Goal: Information Seeking & Learning: Learn about a topic

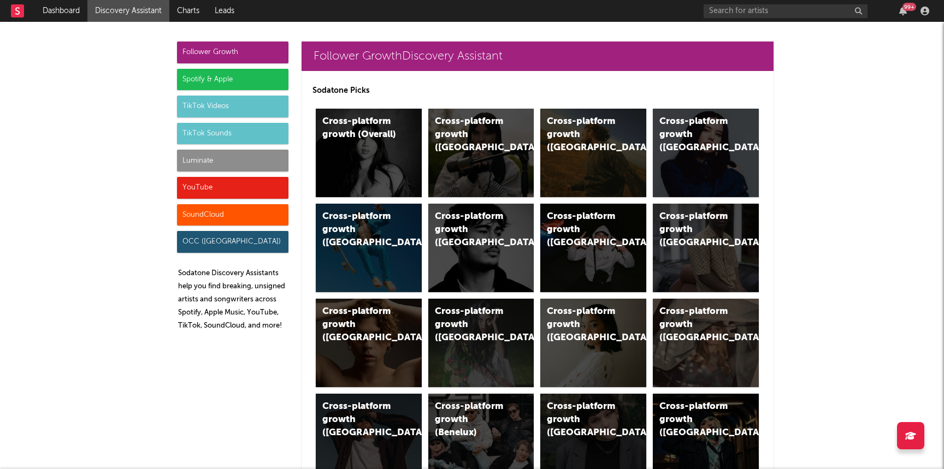
click at [192, 165] on div "Luminate" at bounding box center [232, 161] width 111 height 22
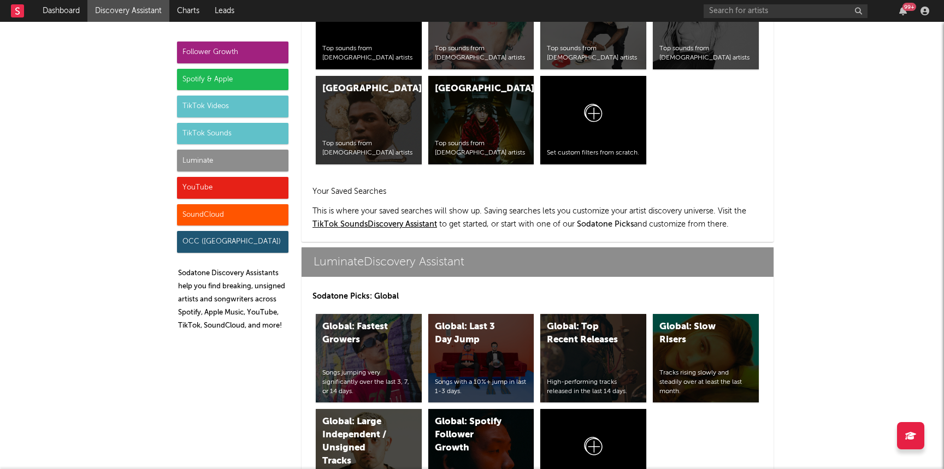
scroll to position [4849, 0]
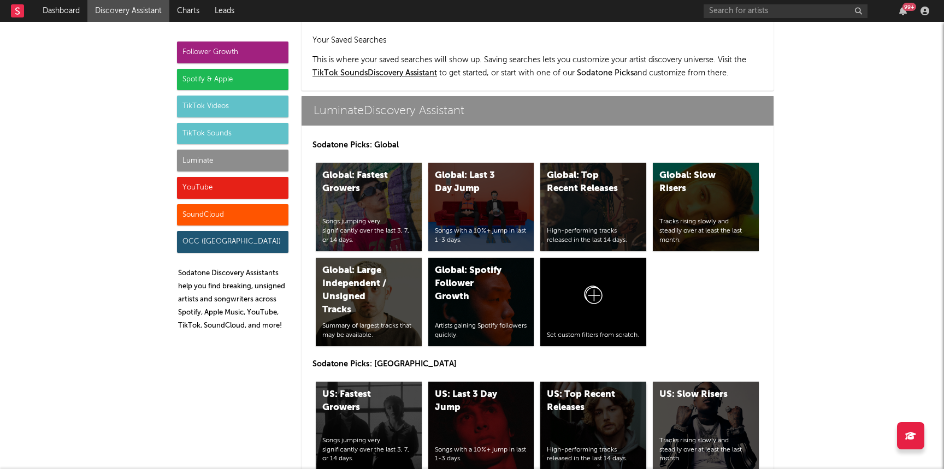
click at [606, 382] on div "US: Top Recent Releases High-performing tracks released in the last 14 days." at bounding box center [593, 426] width 106 height 88
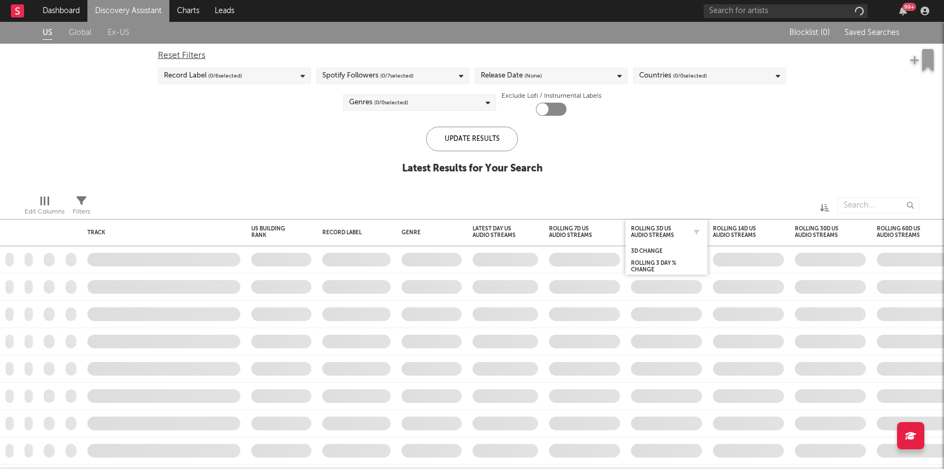
checkbox input "true"
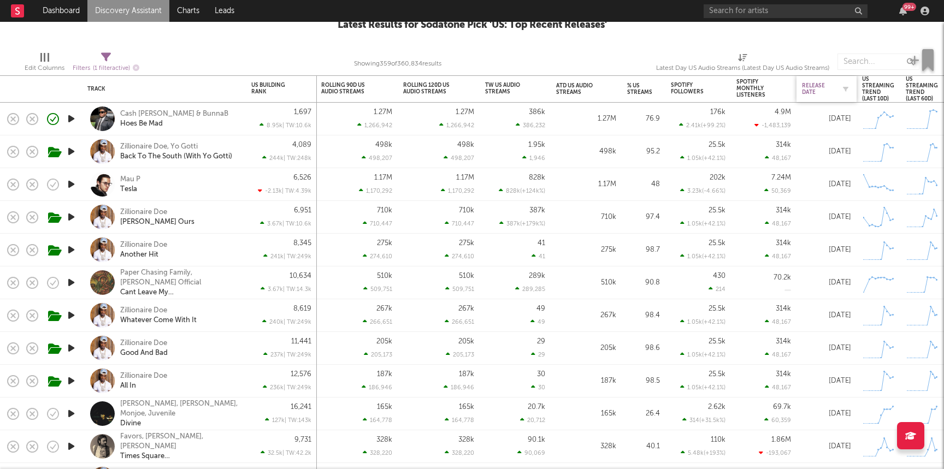
click at [811, 85] on div "Release Date" at bounding box center [818, 88] width 33 height 13
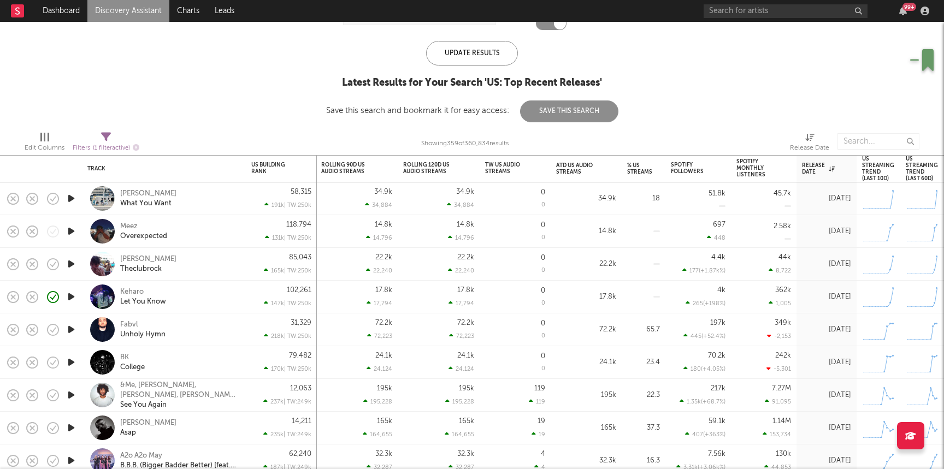
click at [67, 231] on icon "button" at bounding box center [71, 232] width 11 height 14
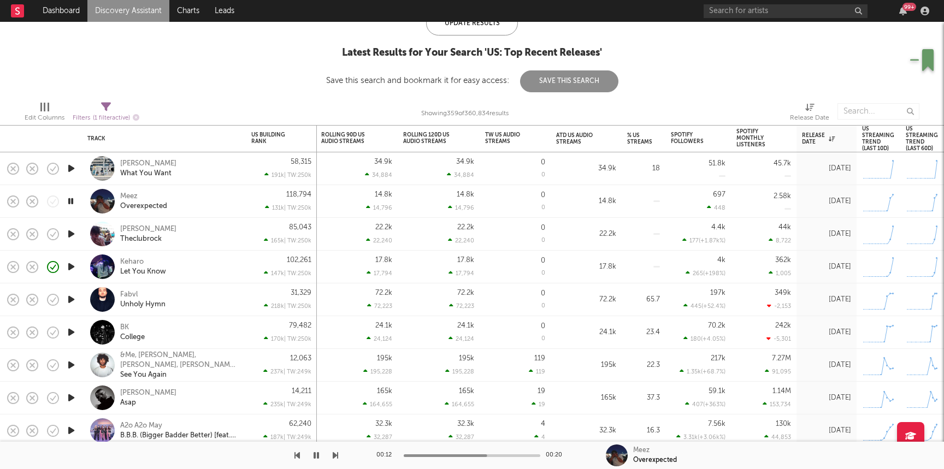
click at [70, 234] on icon "button" at bounding box center [71, 234] width 11 height 14
click at [70, 338] on icon "button" at bounding box center [71, 333] width 11 height 14
click at [200, 334] on div "BK College" at bounding box center [178, 333] width 117 height 20
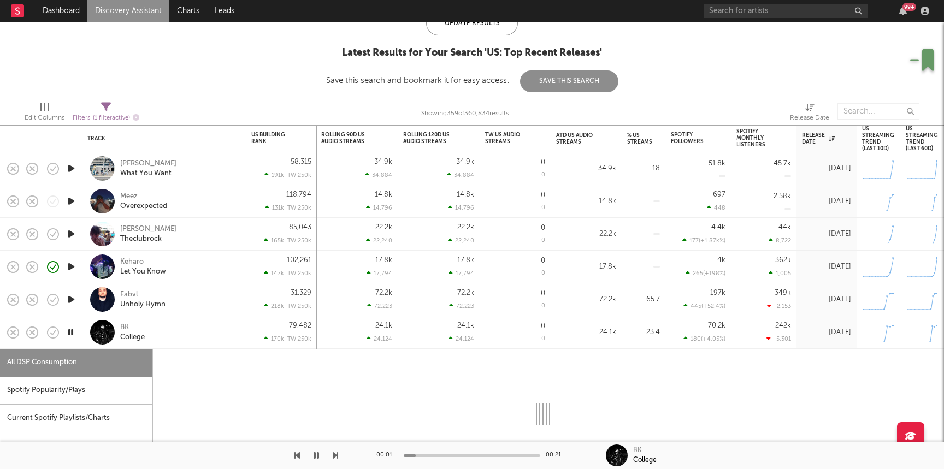
select select "1w"
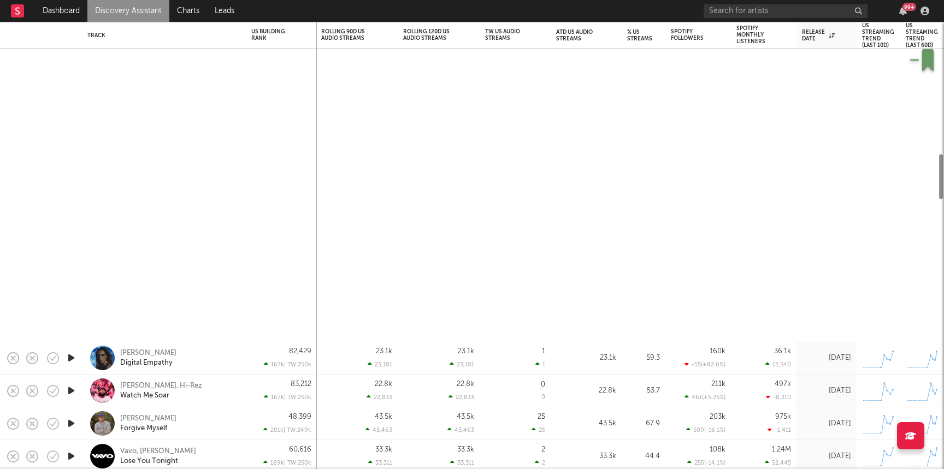
select select "1w"
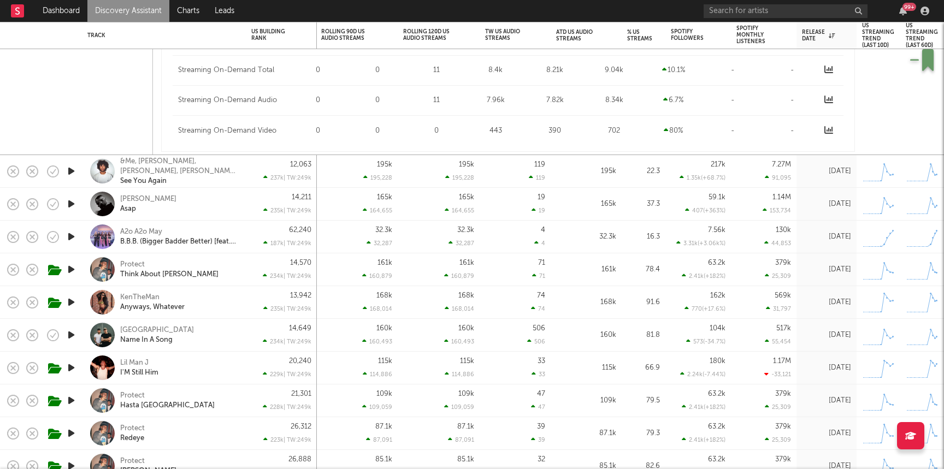
click at [111, 7] on link "Discovery Assistant" at bounding box center [128, 11] width 82 height 22
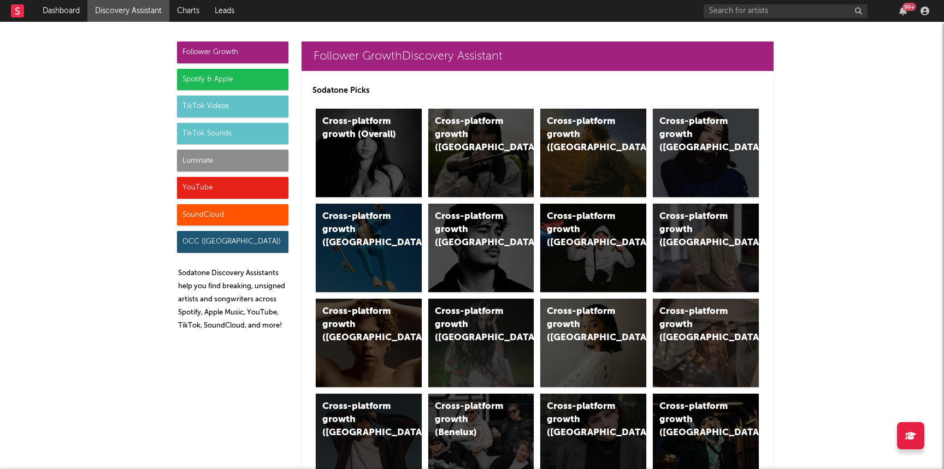
click at [223, 158] on div "Luminate" at bounding box center [232, 161] width 111 height 22
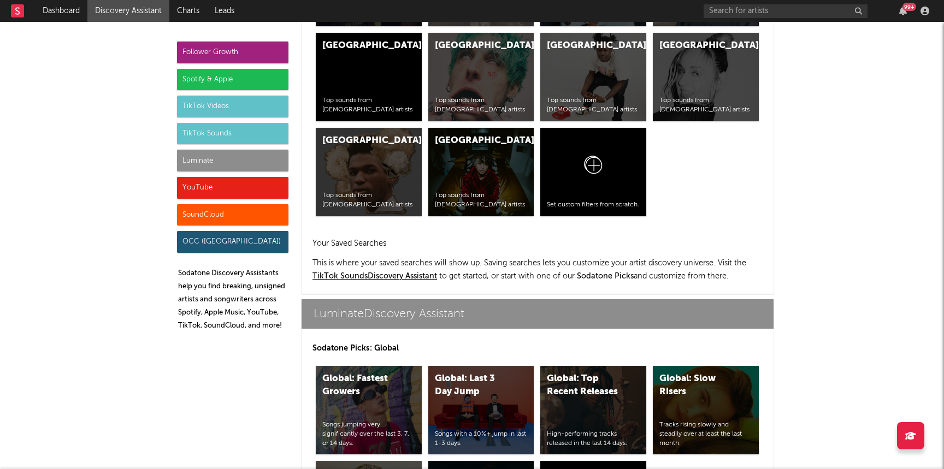
scroll to position [4849, 0]
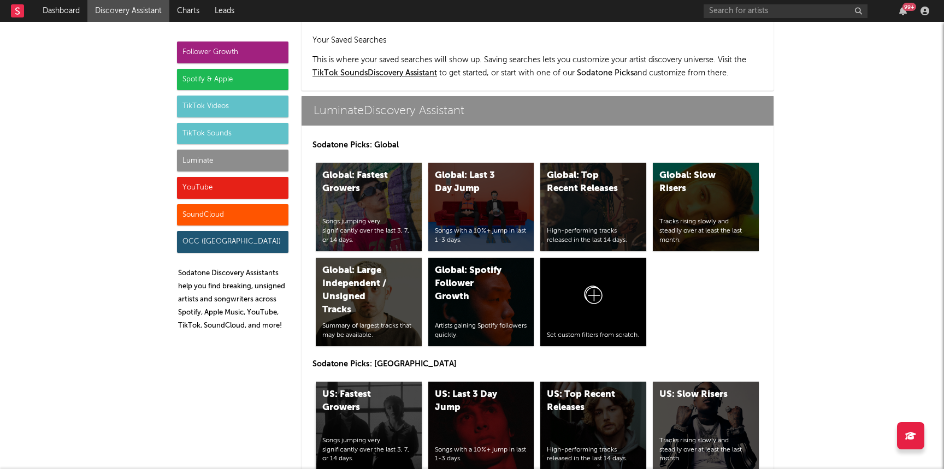
click at [373, 382] on div "US: Fastest Growers Songs jumping very significantly over the last 3, 7, or 14 …" at bounding box center [369, 426] width 106 height 88
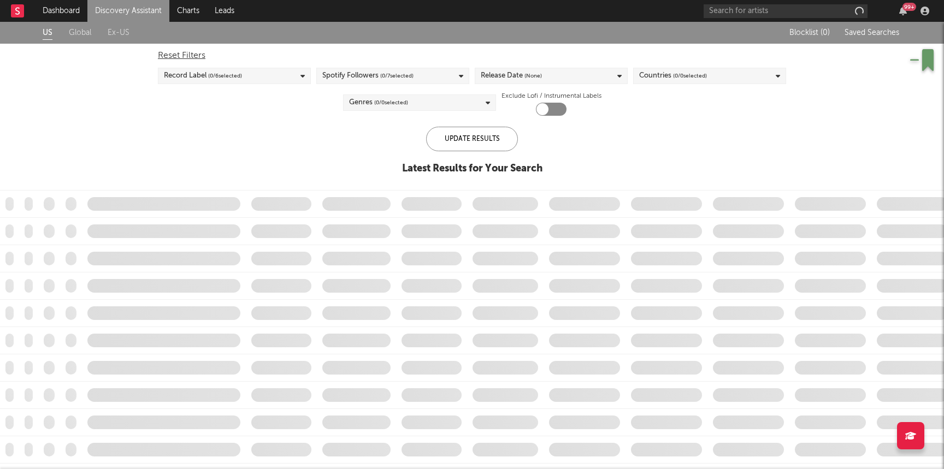
checkbox input "true"
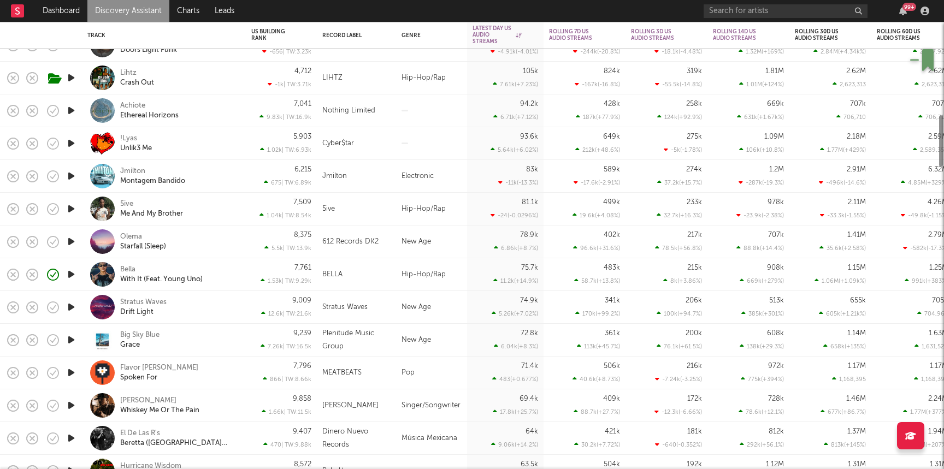
click at [258, 254] on div "8,375 5.5k | TW: 13.9k" at bounding box center [281, 242] width 60 height 32
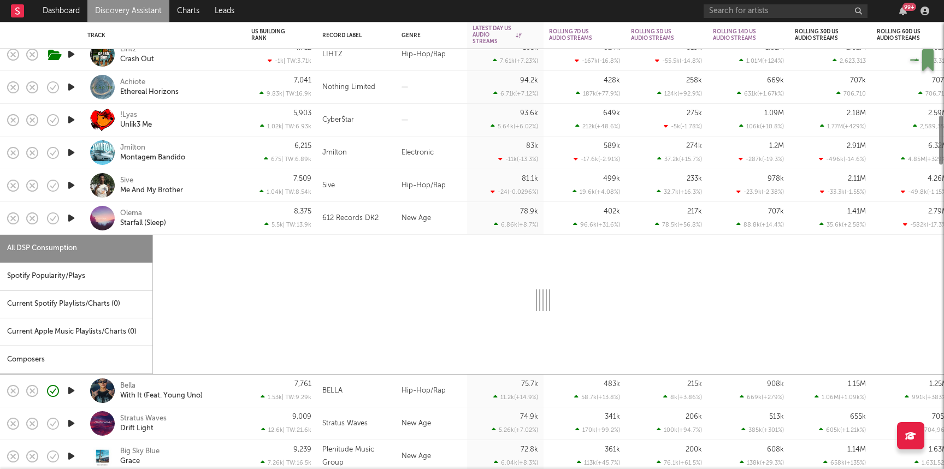
select select "6m"
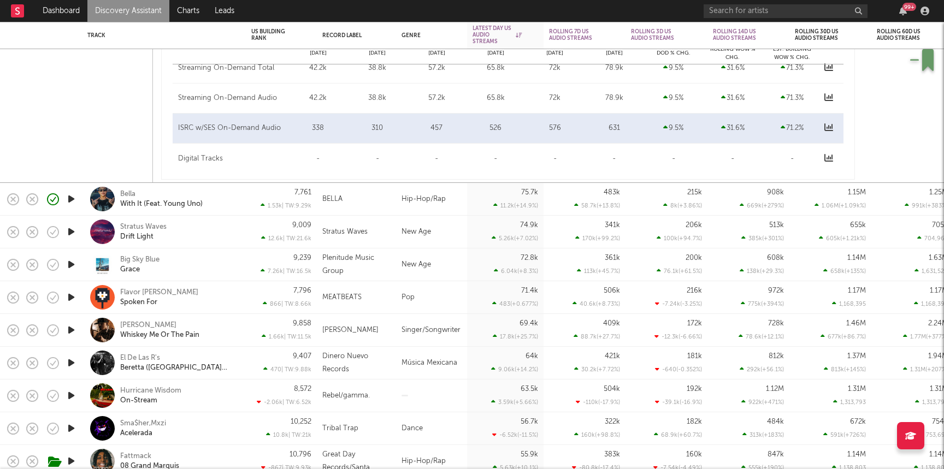
click at [234, 192] on div "Bella With It (Feat. Young Uno)" at bounding box center [178, 200] width 117 height 20
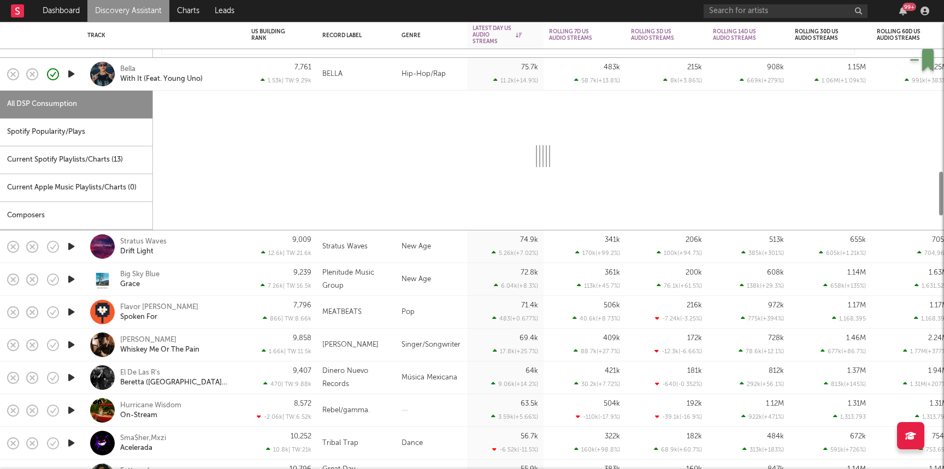
select select "6m"
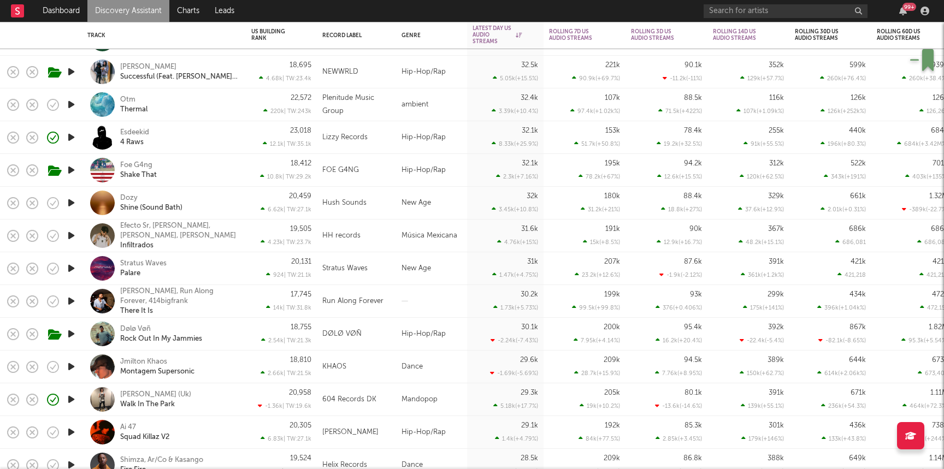
click at [196, 142] on div "Esdeekid 4 Raws" at bounding box center [178, 138] width 117 height 20
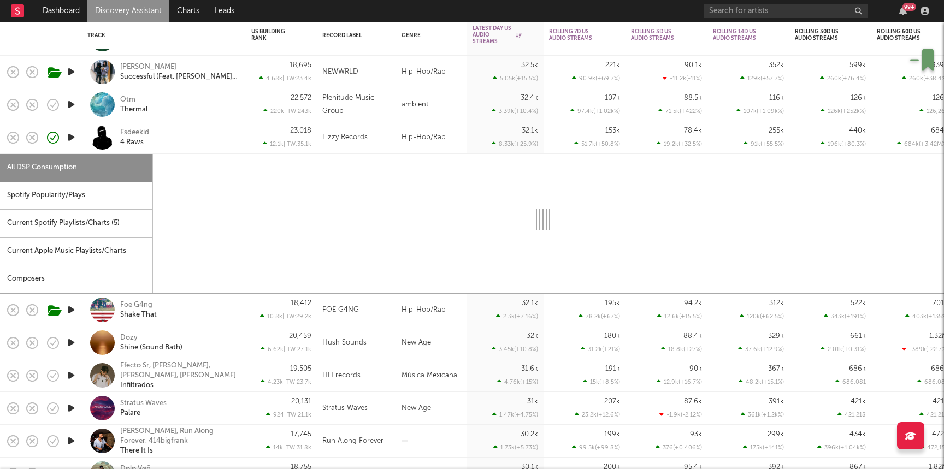
select select "1w"
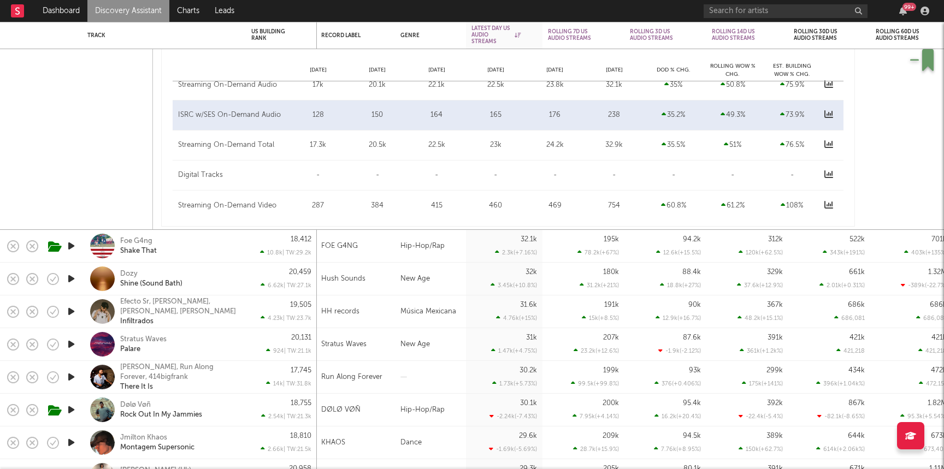
click at [70, 249] on icon "button" at bounding box center [71, 246] width 11 height 14
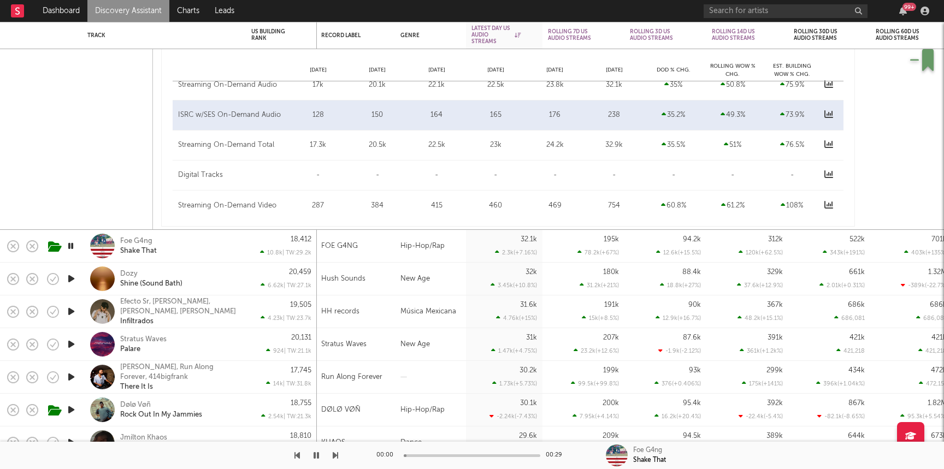
click at [205, 245] on div "Foe G4ng Shake That" at bounding box center [178, 247] width 117 height 20
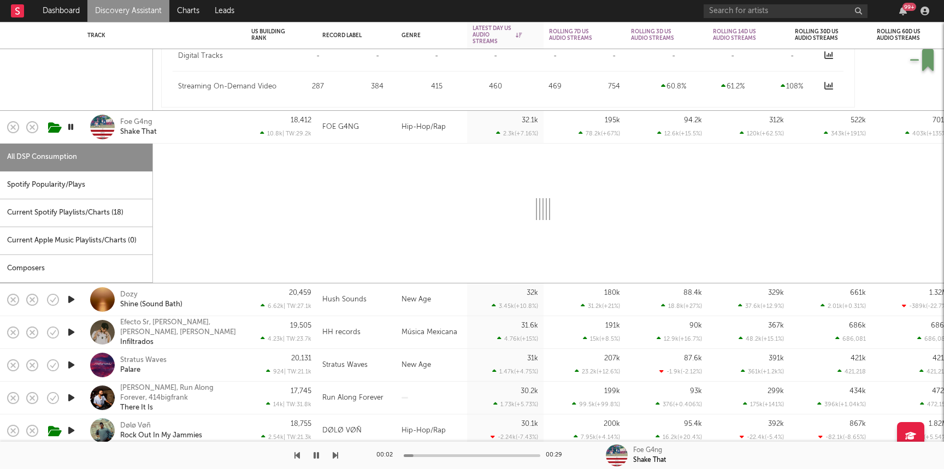
select select "1w"
select select "6m"
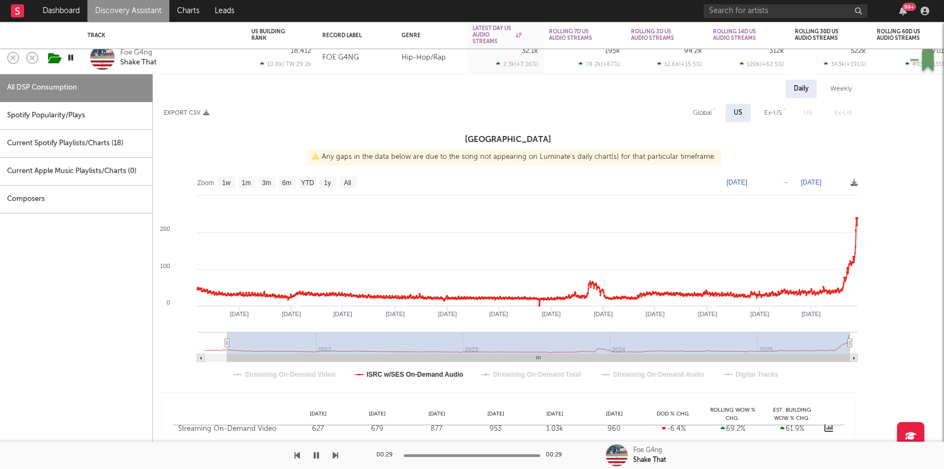
drag, startPoint x: 778, startPoint y: 343, endPoint x: 227, endPoint y: 330, distance: 551.9
click at [227, 330] on icon "Created with Highcharts 10.3.3 Jan '25 Jan '24 Jan '23 May '22 Sep '22 May '23 …" at bounding box center [508, 280] width 710 height 218
type input "2021-05-24"
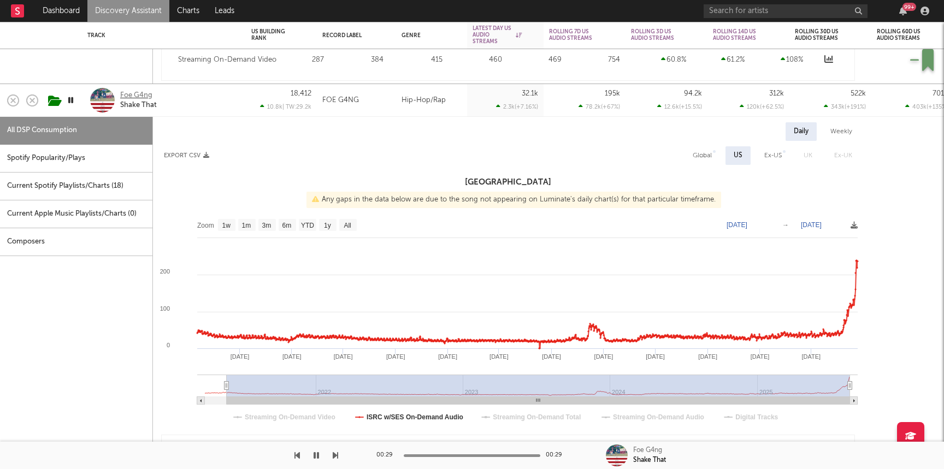
click at [127, 94] on div "Foe G4ng" at bounding box center [136, 96] width 32 height 10
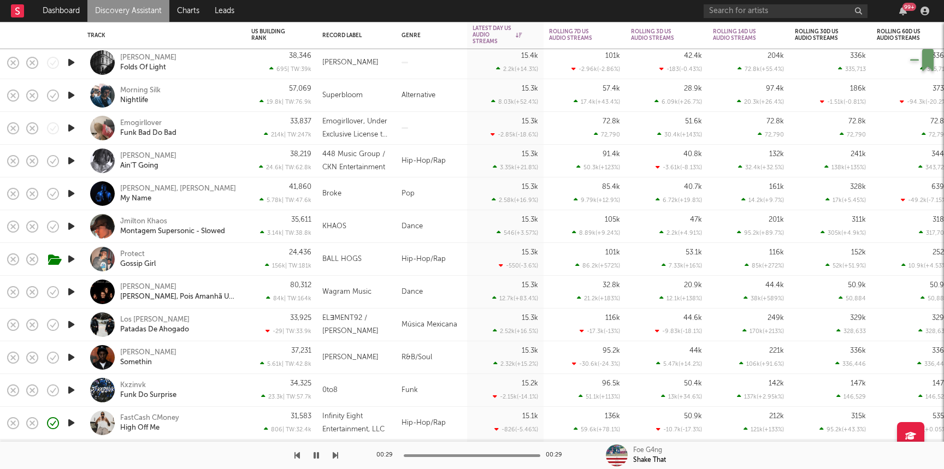
click at [70, 163] on icon "button" at bounding box center [71, 161] width 11 height 14
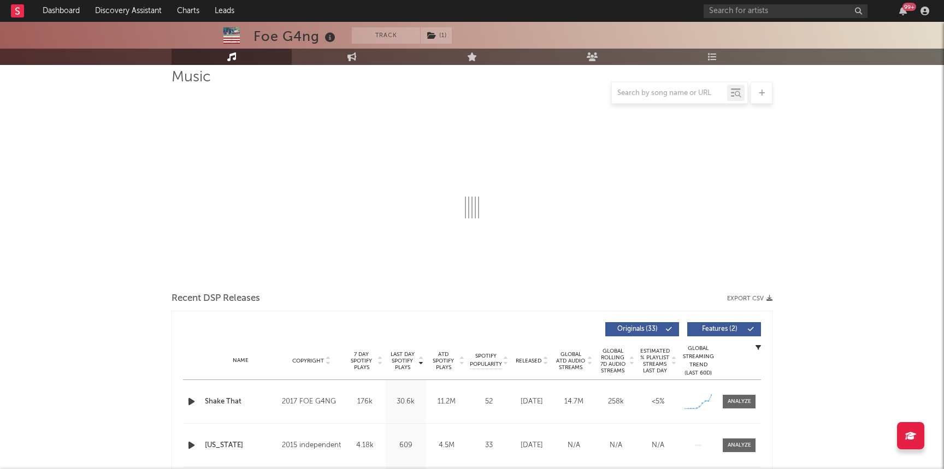
select select "6m"
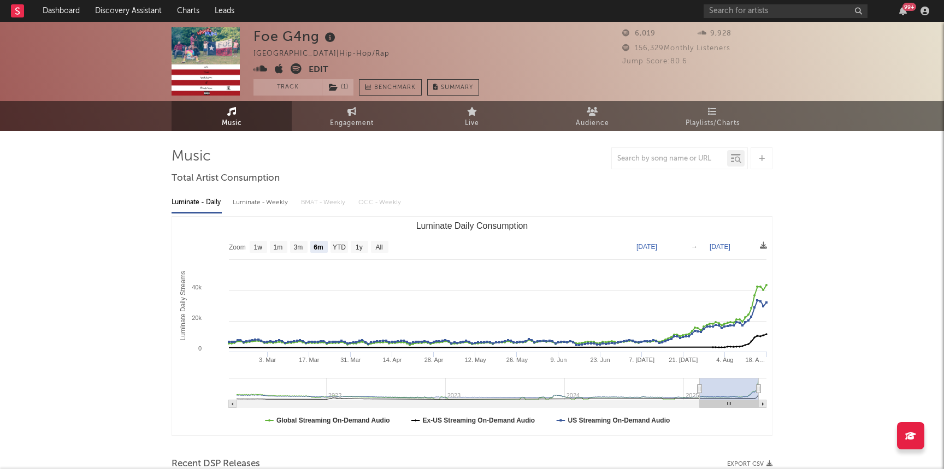
click at [260, 72] on icon at bounding box center [260, 68] width 14 height 11
click at [292, 93] on button "Track" at bounding box center [287, 87] width 68 height 16
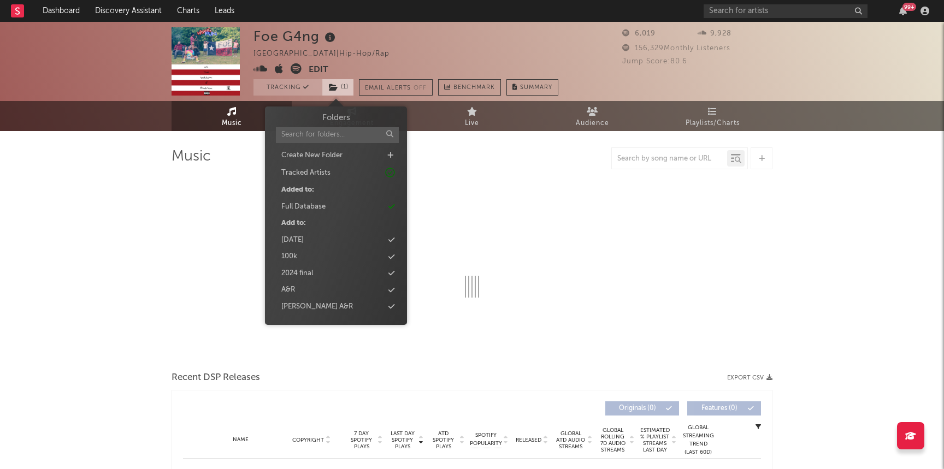
click at [339, 82] on span "( 1 )" at bounding box center [338, 87] width 32 height 16
select select "6m"
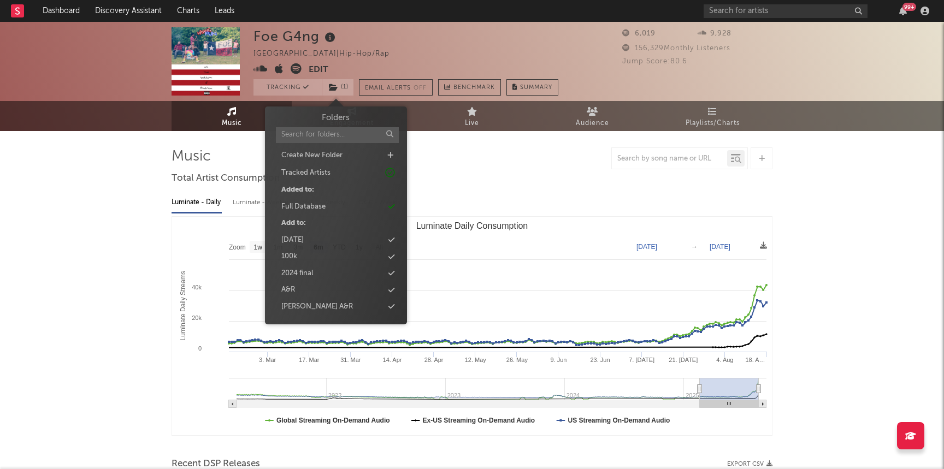
type input "q"
click at [391, 155] on icon at bounding box center [390, 155] width 6 height 7
type input "new 8/26"
click at [316, 227] on div "new 8/26" at bounding box center [336, 227] width 126 height 14
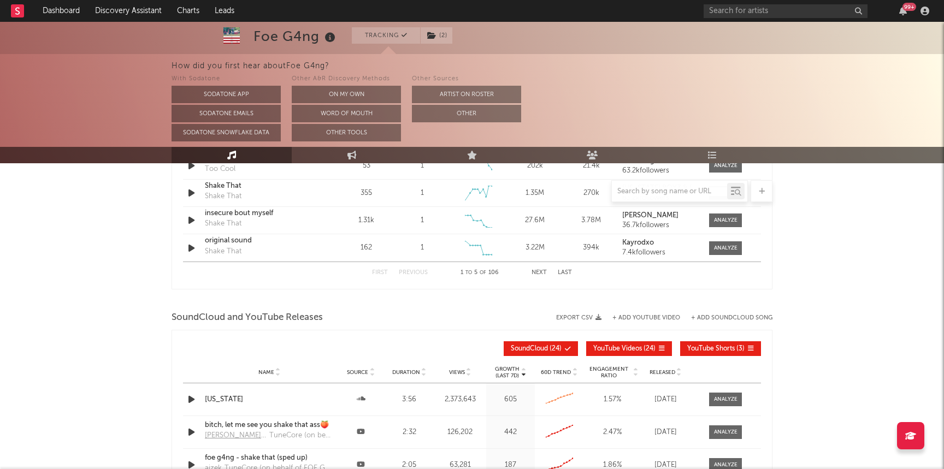
scroll to position [1052, 0]
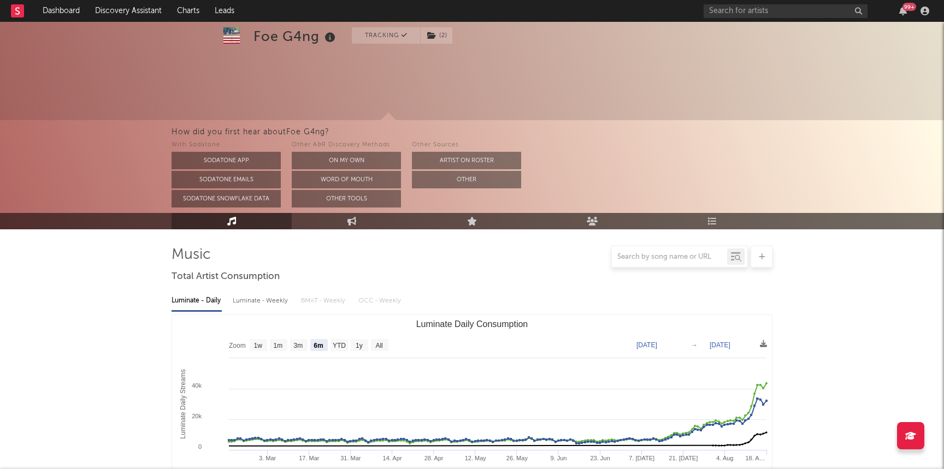
select select "6m"
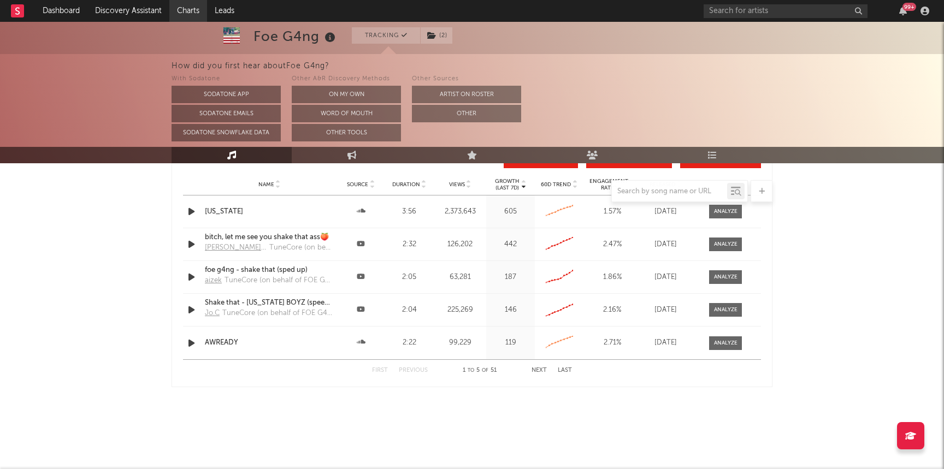
click at [194, 13] on link "Charts" at bounding box center [188, 11] width 38 height 22
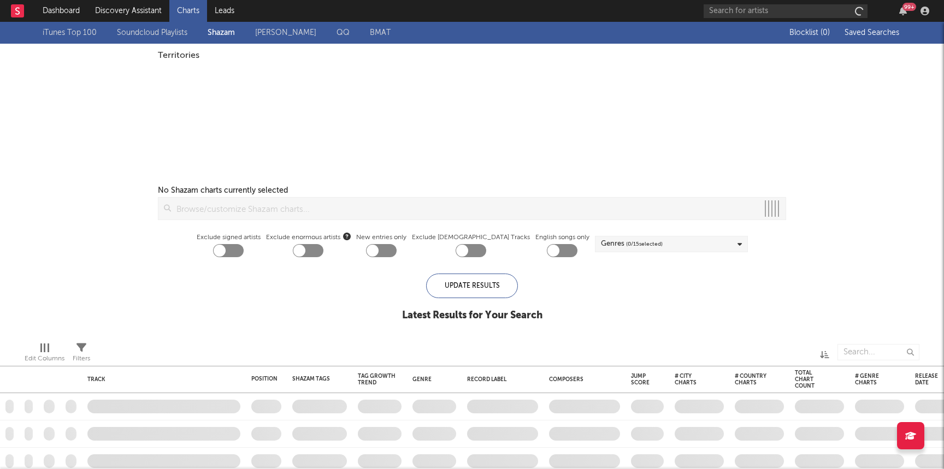
checkbox input "true"
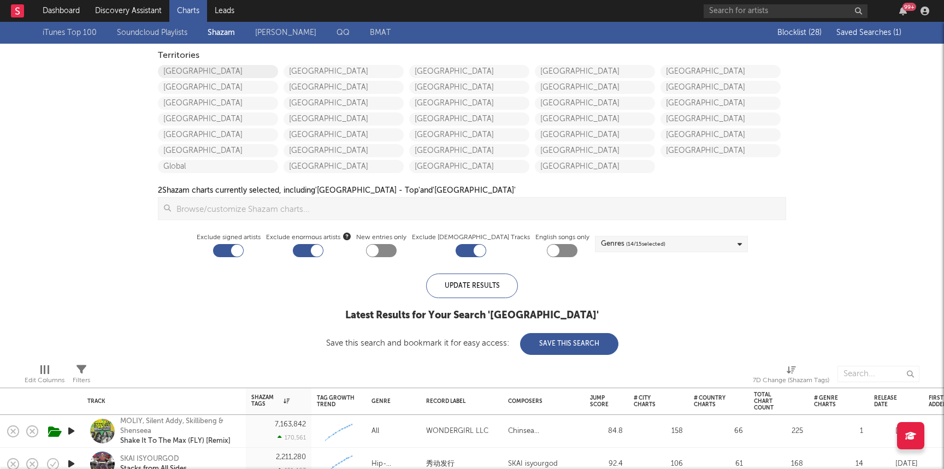
click at [182, 69] on link "[GEOGRAPHIC_DATA]" at bounding box center [218, 71] width 120 height 13
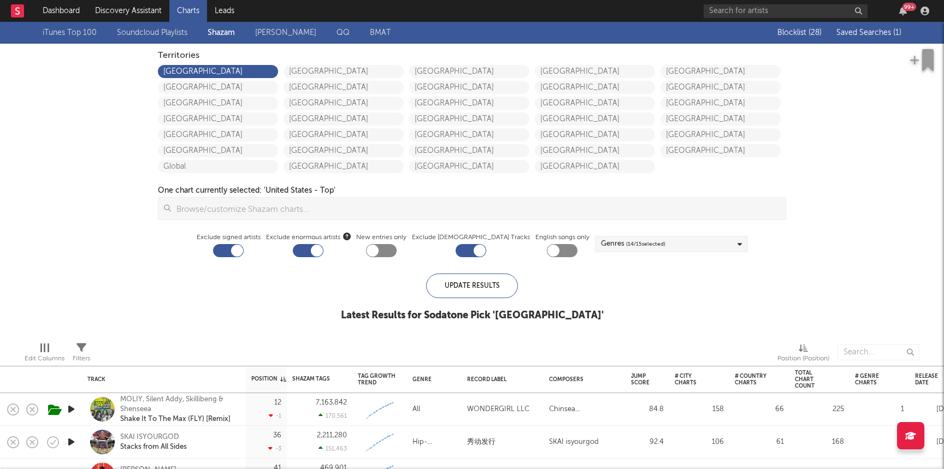
click at [876, 29] on span "Saved Searches ( 1 )" at bounding box center [868, 33] width 65 height 8
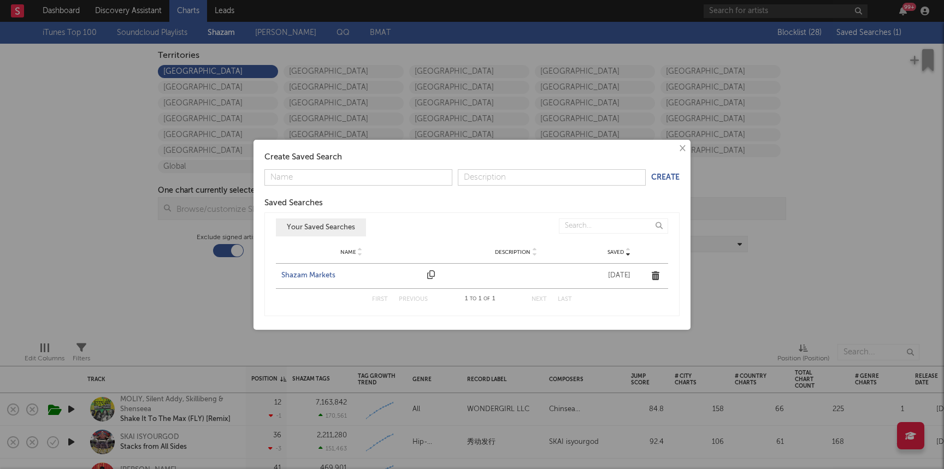
click at [311, 273] on div "Shazam Markets" at bounding box center [351, 275] width 140 height 11
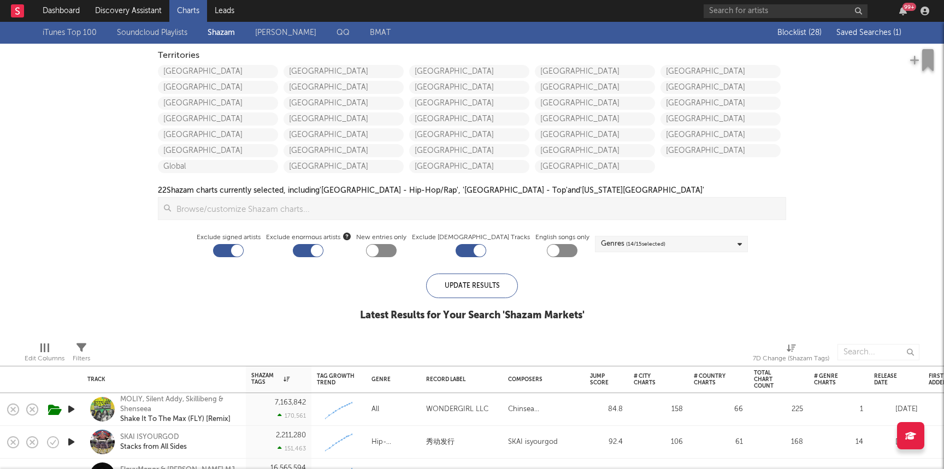
click at [768, 19] on div "99 +" at bounding box center [818, 11] width 229 height 22
click at [768, 14] on input "text" at bounding box center [786, 11] width 164 height 14
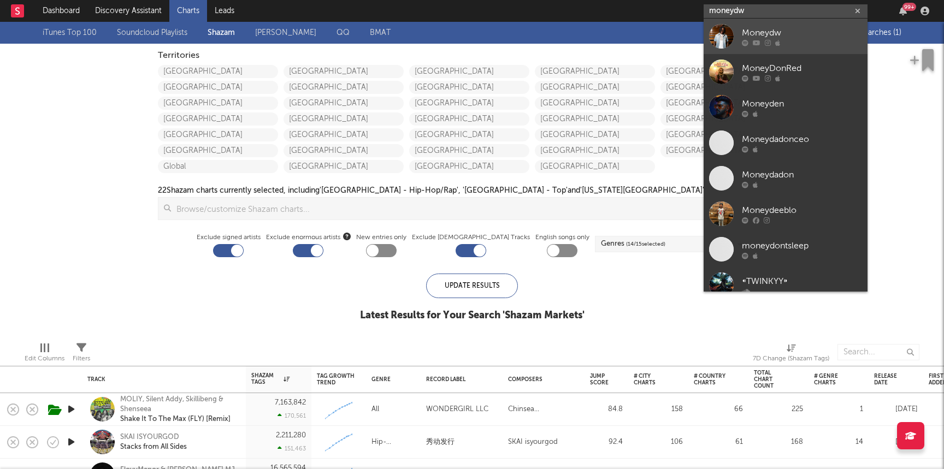
type input "moneydw"
click at [790, 43] on div at bounding box center [802, 42] width 120 height 7
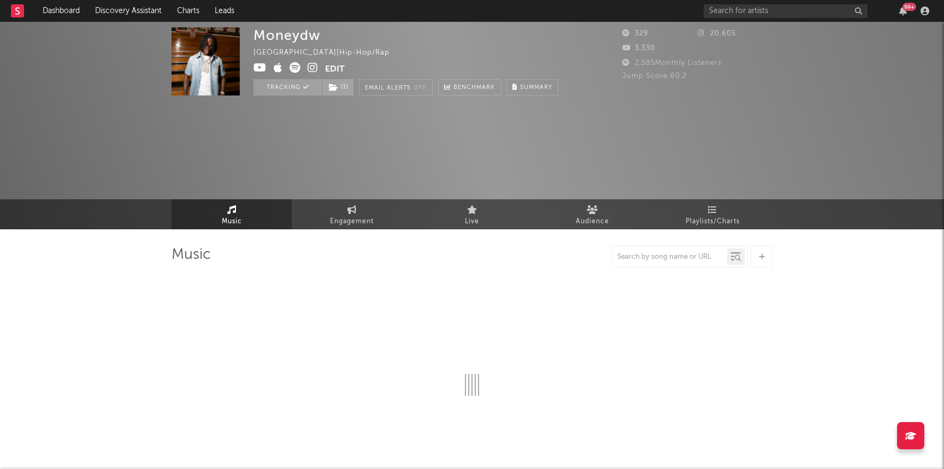
select select "6m"
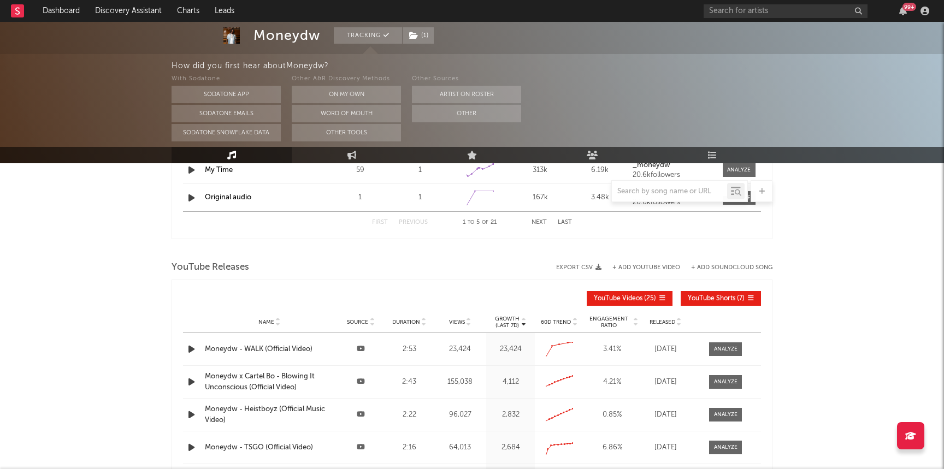
scroll to position [961, 0]
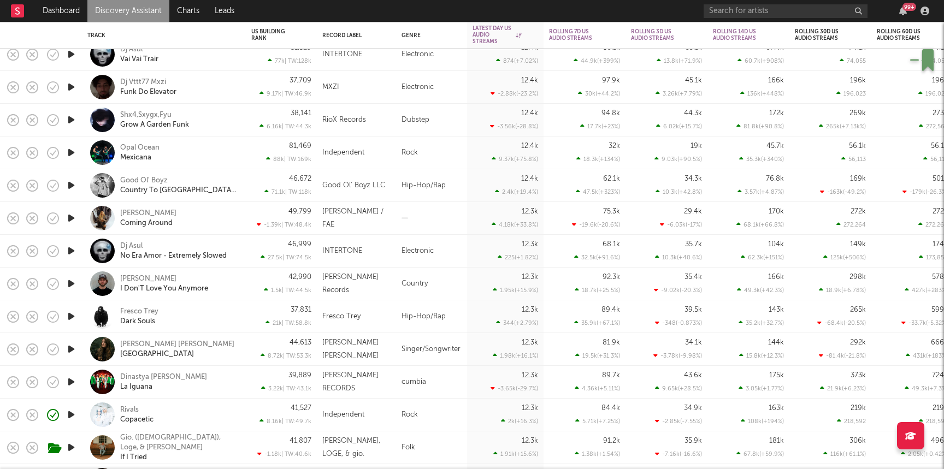
click at [69, 217] on icon "button" at bounding box center [71, 218] width 11 height 14
